Goal: Navigation & Orientation: Find specific page/section

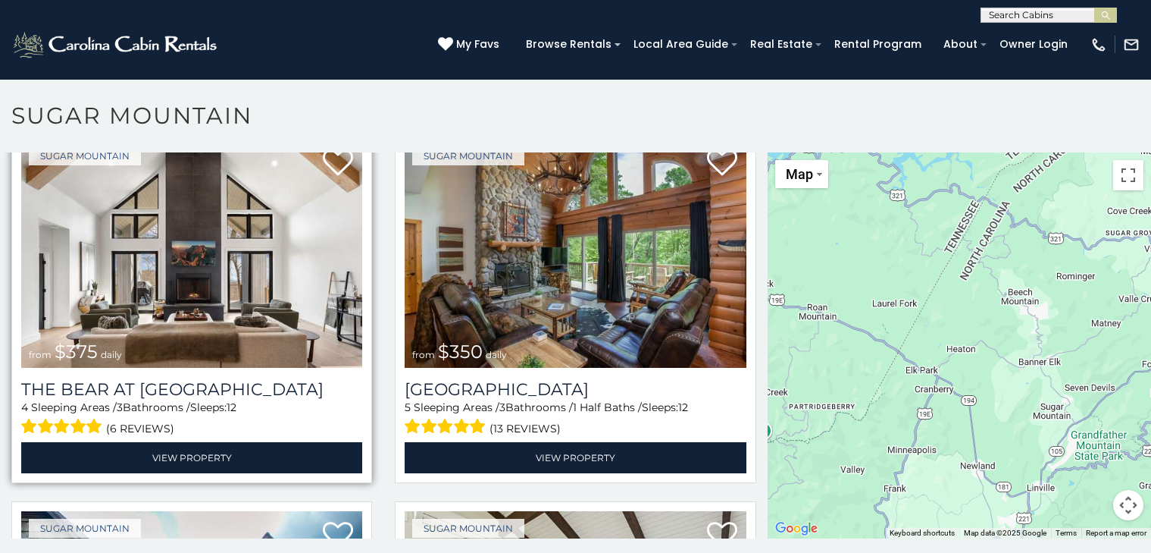
scroll to position [56, 0]
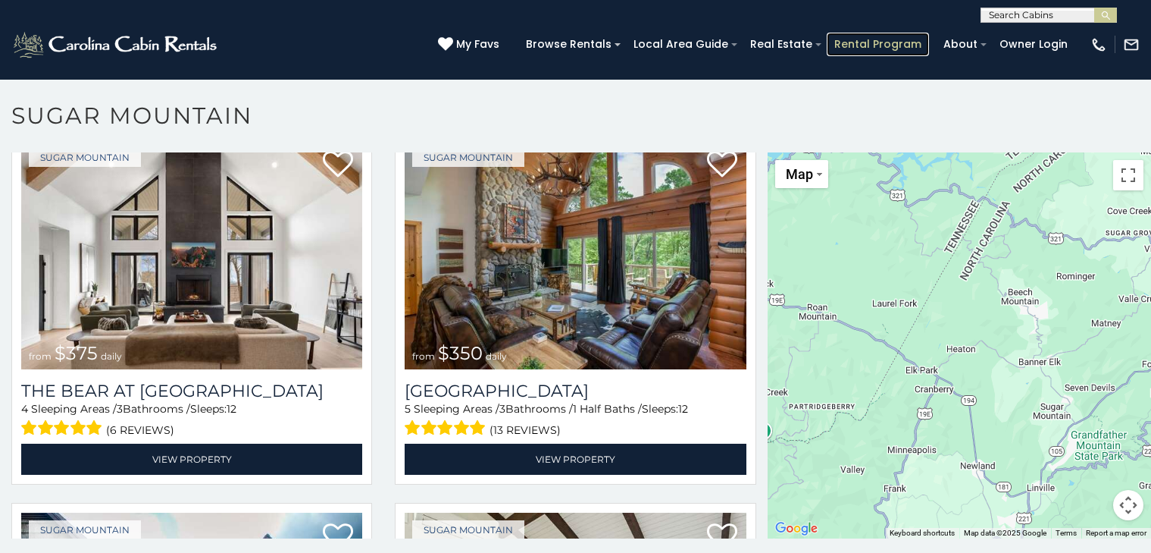
click at [836, 40] on link "Rental Program" at bounding box center [878, 44] width 102 height 23
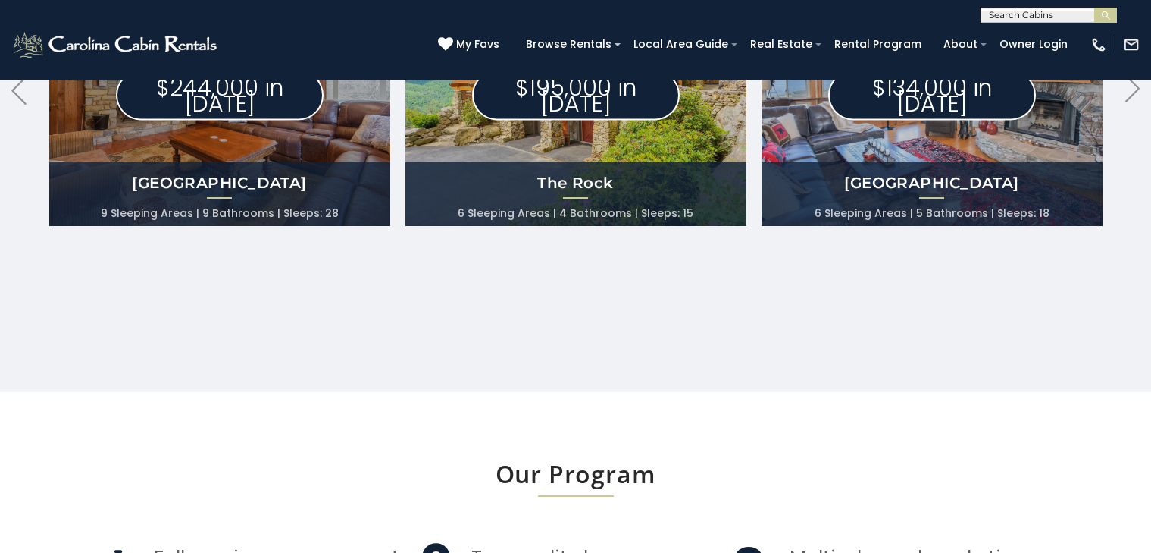
scroll to position [959, 0]
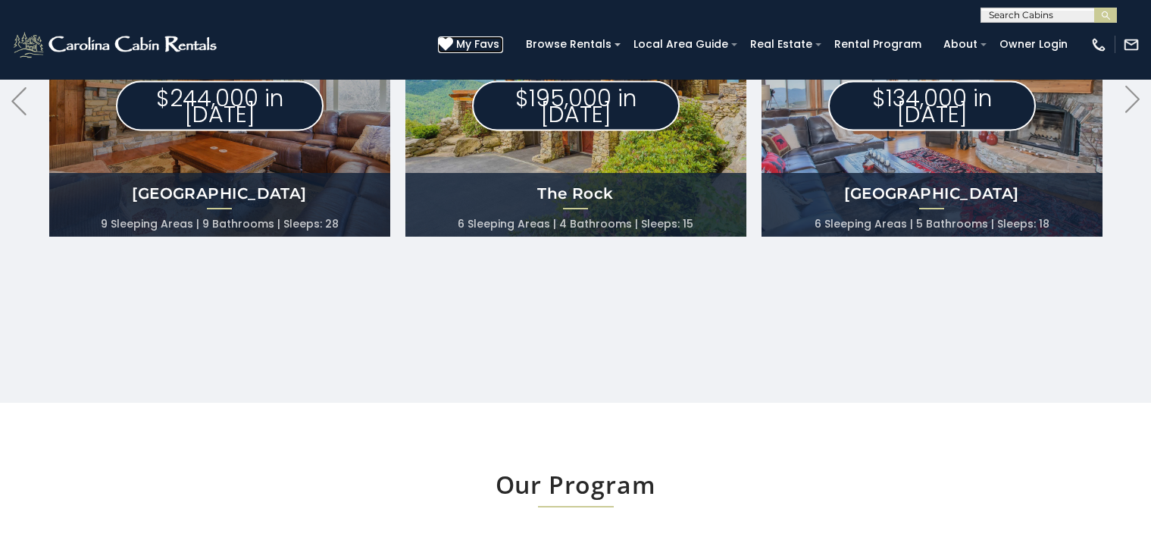
click at [456, 39] on link "My Favs" at bounding box center [470, 44] width 65 height 17
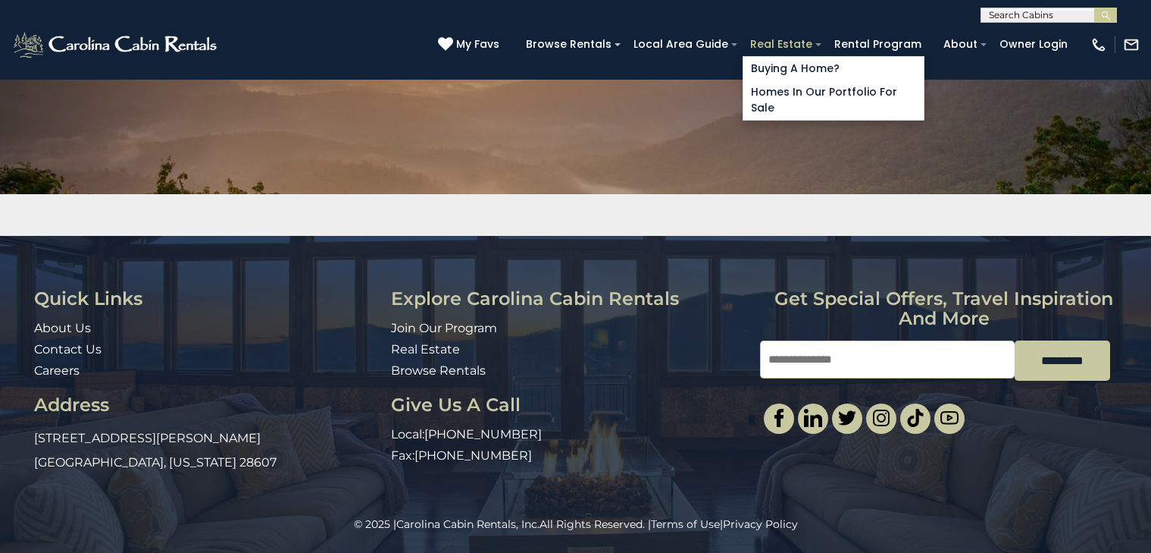
scroll to position [152, 0]
